Goal: Task Accomplishment & Management: Manage account settings

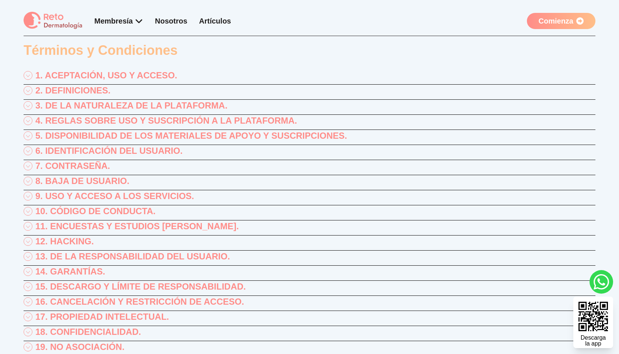
scroll to position [29, 0]
click at [113, 81] on p "1. ACEPTACIÓN, USO Y ACCESO." at bounding box center [106, 75] width 142 height 12
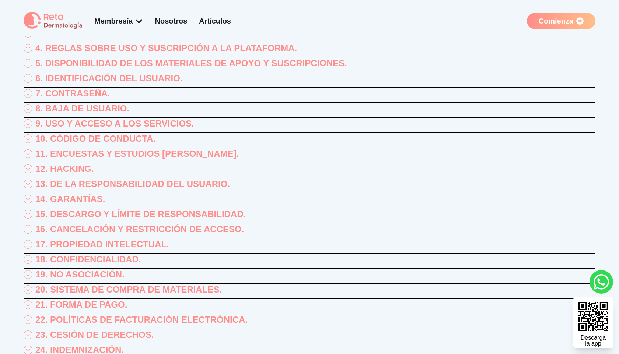
scroll to position [214, 0]
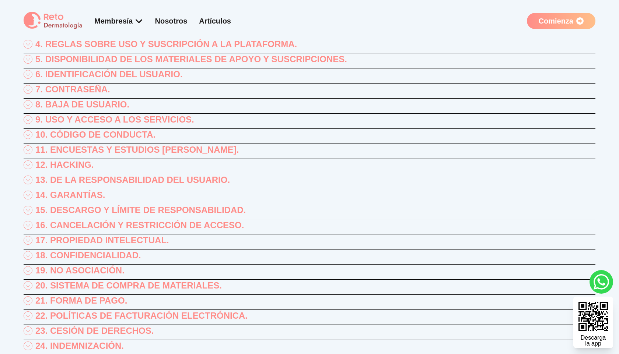
click at [199, 65] on p "5. DISPONIBILIDAD DE LOS MATERIALES DE APOYO Y SUSCRIPCIONES." at bounding box center [191, 59] width 312 height 12
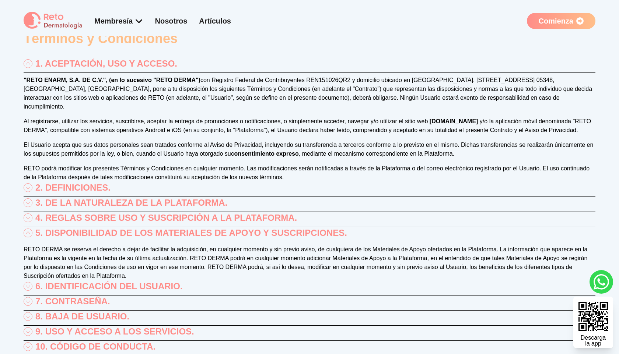
scroll to position [0, 0]
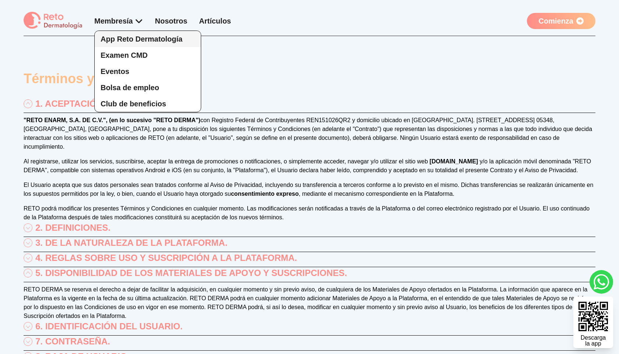
click at [147, 43] on span "App Reto Dermatología" at bounding box center [142, 39] width 82 height 8
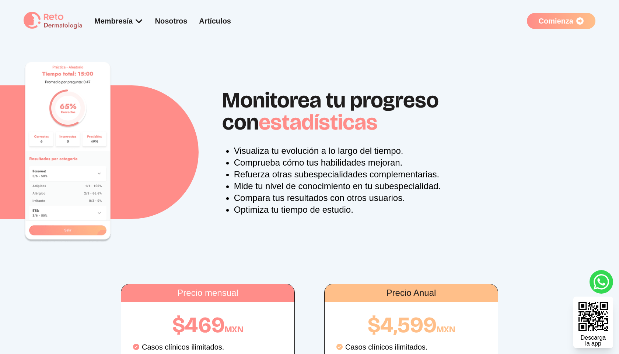
scroll to position [1013, 0]
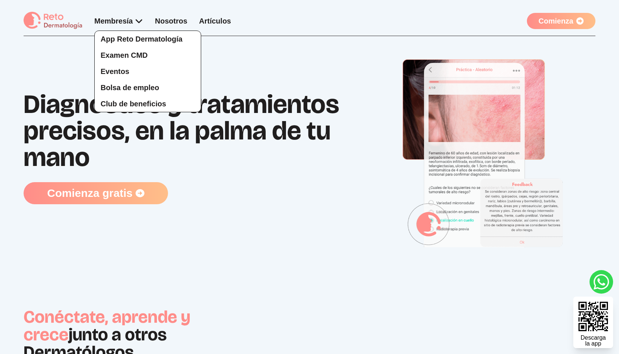
click at [143, 31] on div "App Reto Dermatología Examen CMD Eventos Bolsa de empleo Club de beneficios" at bounding box center [118, 64] width 49 height 96
click at [129, 75] on span "Eventos" at bounding box center [115, 71] width 29 height 8
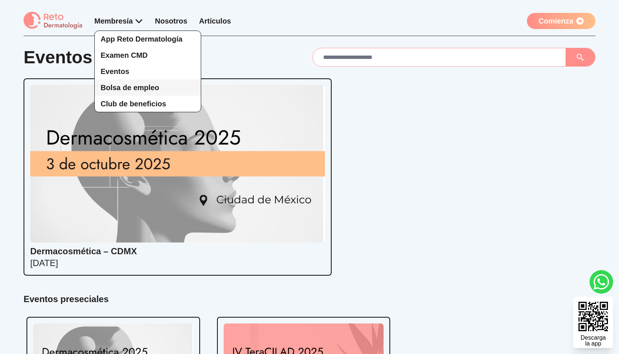
click at [159, 92] on span "Bolsa de empleo" at bounding box center [130, 88] width 59 height 8
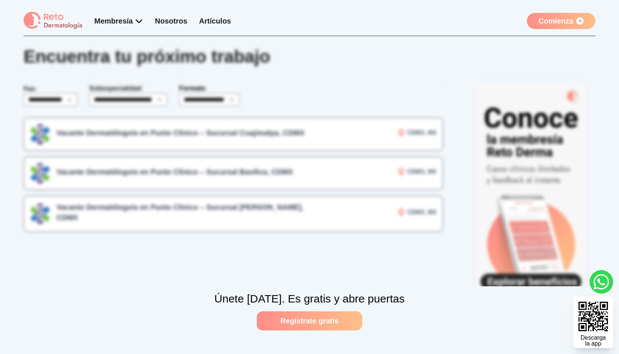
click at [321, 312] on link "Regístrate gratis" at bounding box center [309, 321] width 105 height 19
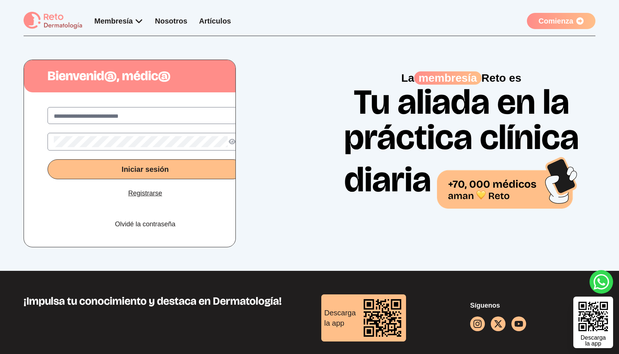
click at [176, 121] on input "text" at bounding box center [145, 116] width 183 height 9
type input "**********"
click at [205, 179] on button "Iniciar sesión" at bounding box center [145, 169] width 195 height 20
click at [166, 229] on link "Olvidé la contraseña" at bounding box center [145, 224] width 60 height 10
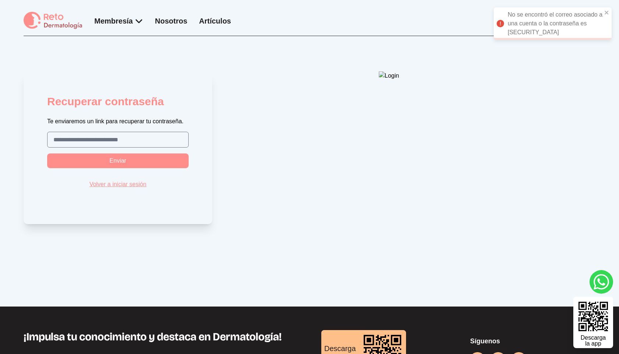
click at [170, 144] on input "text" at bounding box center [117, 140] width 129 height 9
click at [140, 144] on input "text" at bounding box center [117, 140] width 129 height 9
type input "**********"
click at [126, 164] on span "Enviar" at bounding box center [117, 161] width 17 height 6
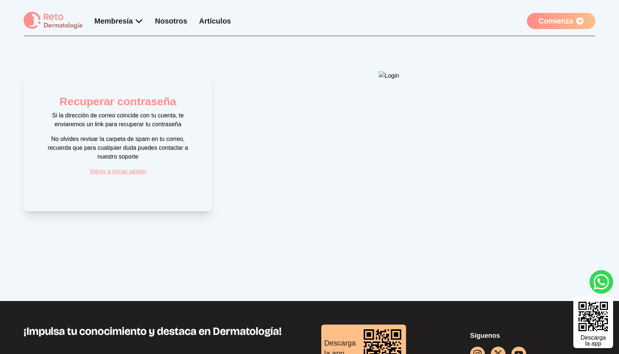
click at [147, 176] on link "Volver a iniciar sesión" at bounding box center [117, 171] width 57 height 9
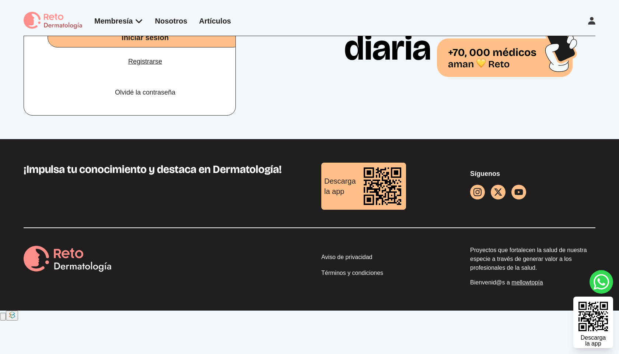
scroll to position [228, 0]
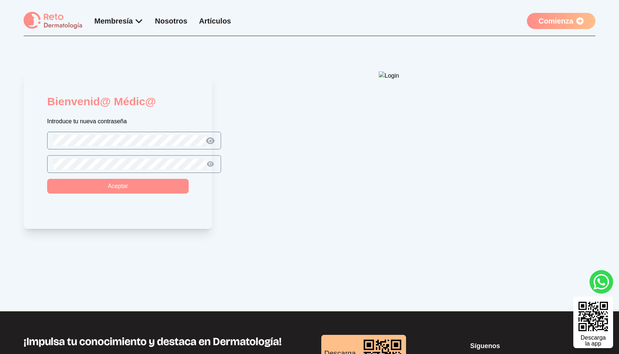
click at [215, 145] on icon at bounding box center [210, 141] width 9 height 8
click at [183, 194] on button "Aceptar" at bounding box center [117, 186] width 141 height 15
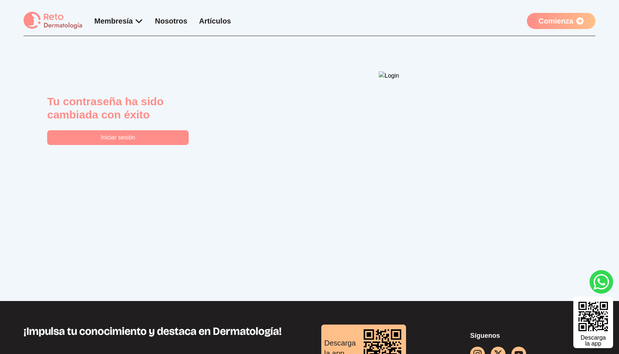
click at [189, 145] on button "Iniciar sesión" at bounding box center [117, 137] width 141 height 15
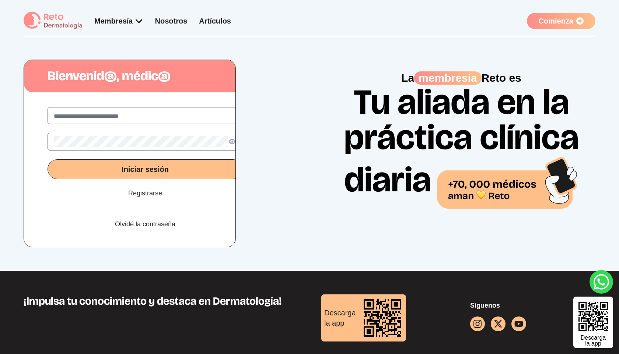
click at [206, 121] on input "text" at bounding box center [145, 116] width 183 height 9
type input "**********"
click at [236, 145] on icon at bounding box center [232, 142] width 8 height 6
click at [216, 179] on button "Iniciar sesión" at bounding box center [145, 169] width 195 height 20
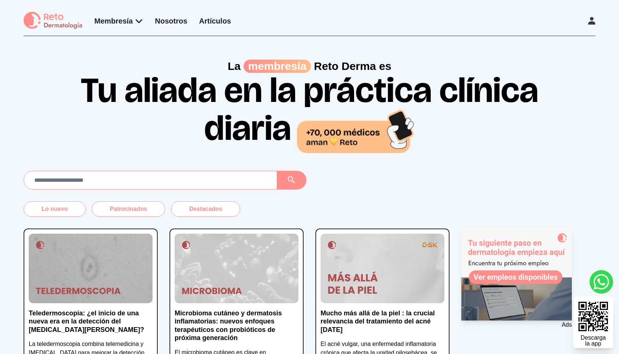
click at [415, 153] on img at bounding box center [356, 130] width 118 height 45
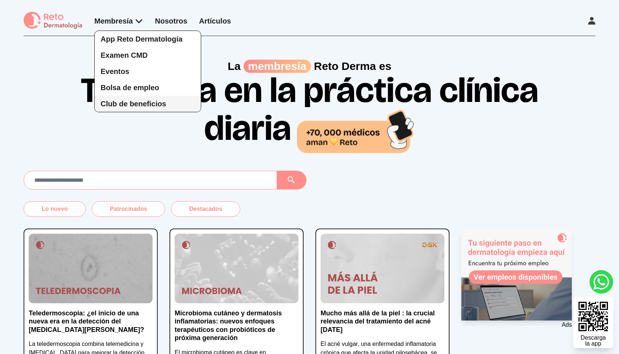
click at [162, 108] on span "Club de beneficios" at bounding box center [134, 104] width 66 height 8
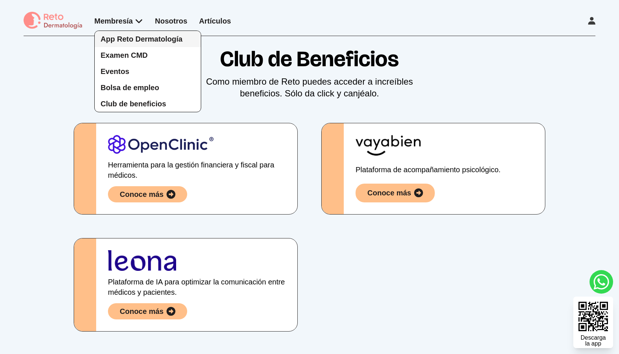
click at [159, 43] on span "App Reto Dermatología" at bounding box center [142, 39] width 82 height 8
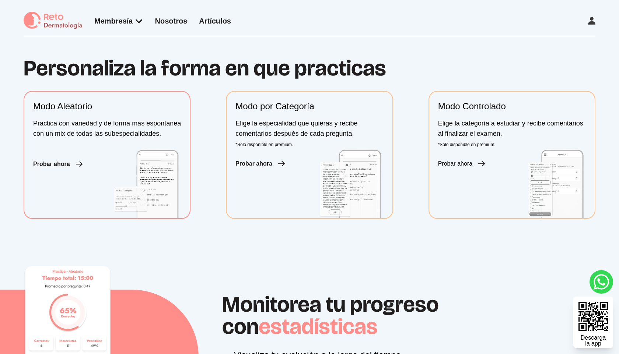
scroll to position [811, 0]
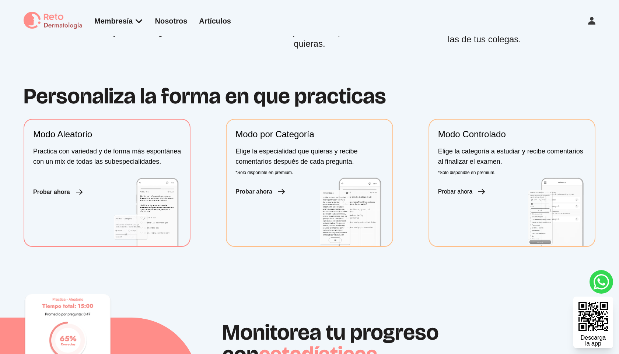
click at [187, 25] on link "Nosotros" at bounding box center [171, 21] width 32 height 8
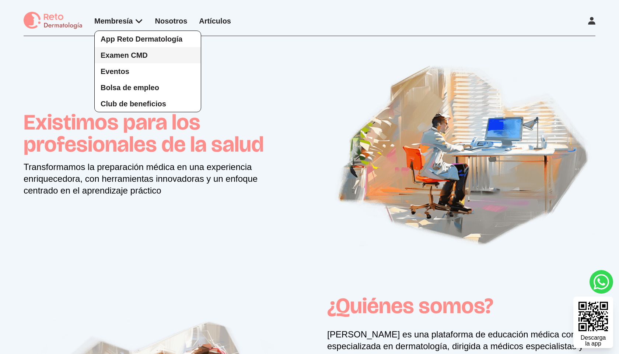
click at [148, 59] on span "Examen CMD" at bounding box center [124, 55] width 47 height 8
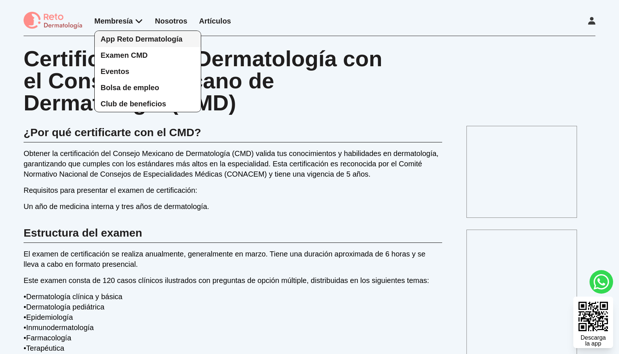
click at [149, 47] on link "App Reto Dermatología" at bounding box center [148, 39] width 106 height 16
